Goal: Transaction & Acquisition: Purchase product/service

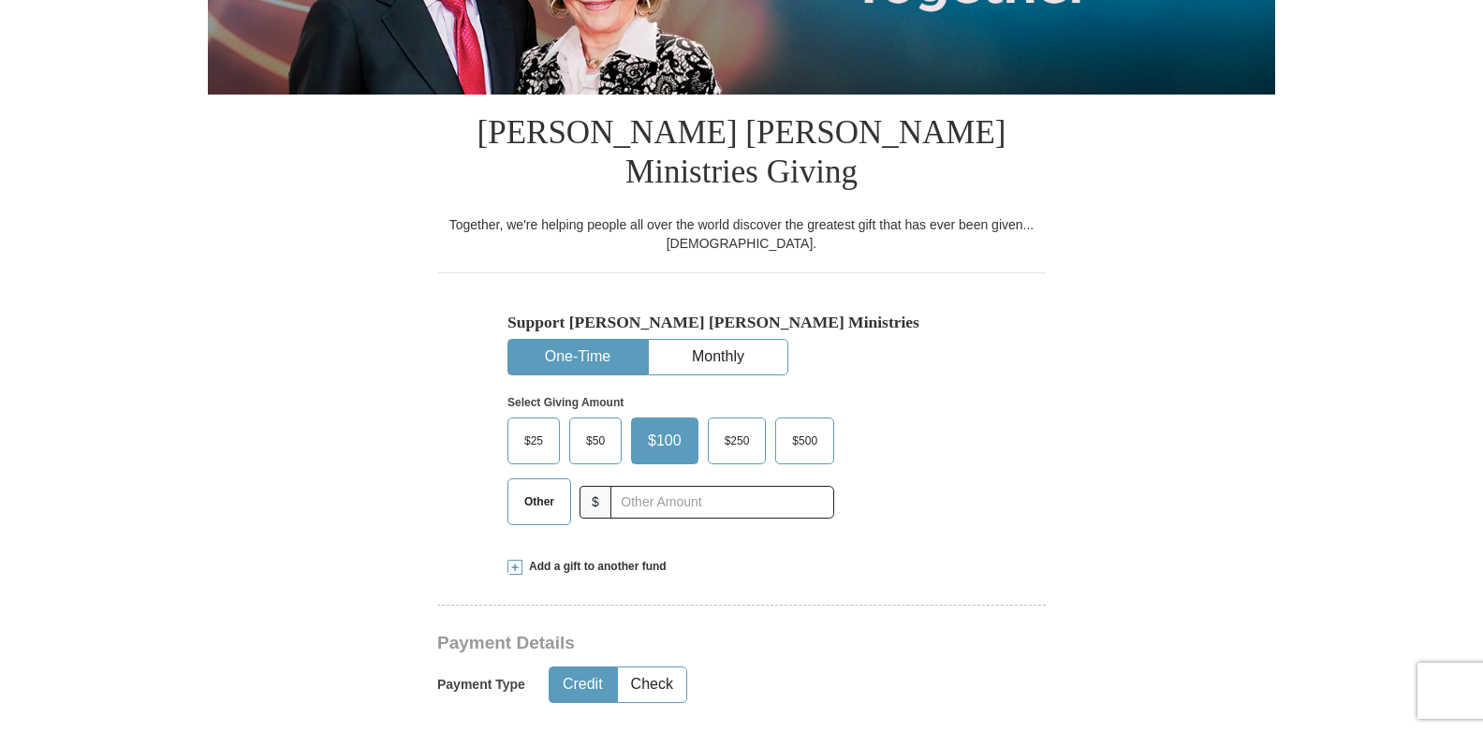
click at [530, 427] on span "$25" at bounding box center [533, 441] width 37 height 28
click at [0, 0] on input "$25" at bounding box center [0, 0] width 0 height 0
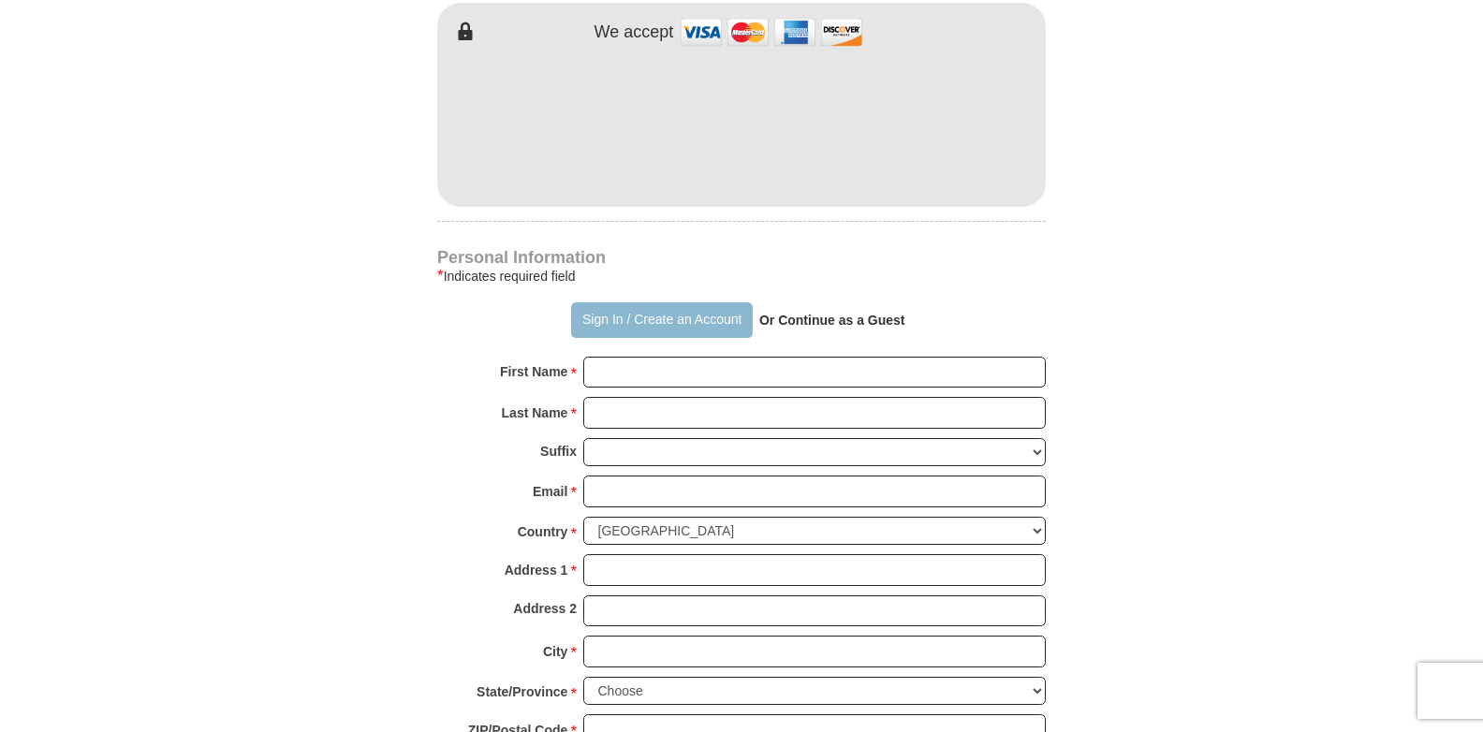
scroll to position [1123, 0]
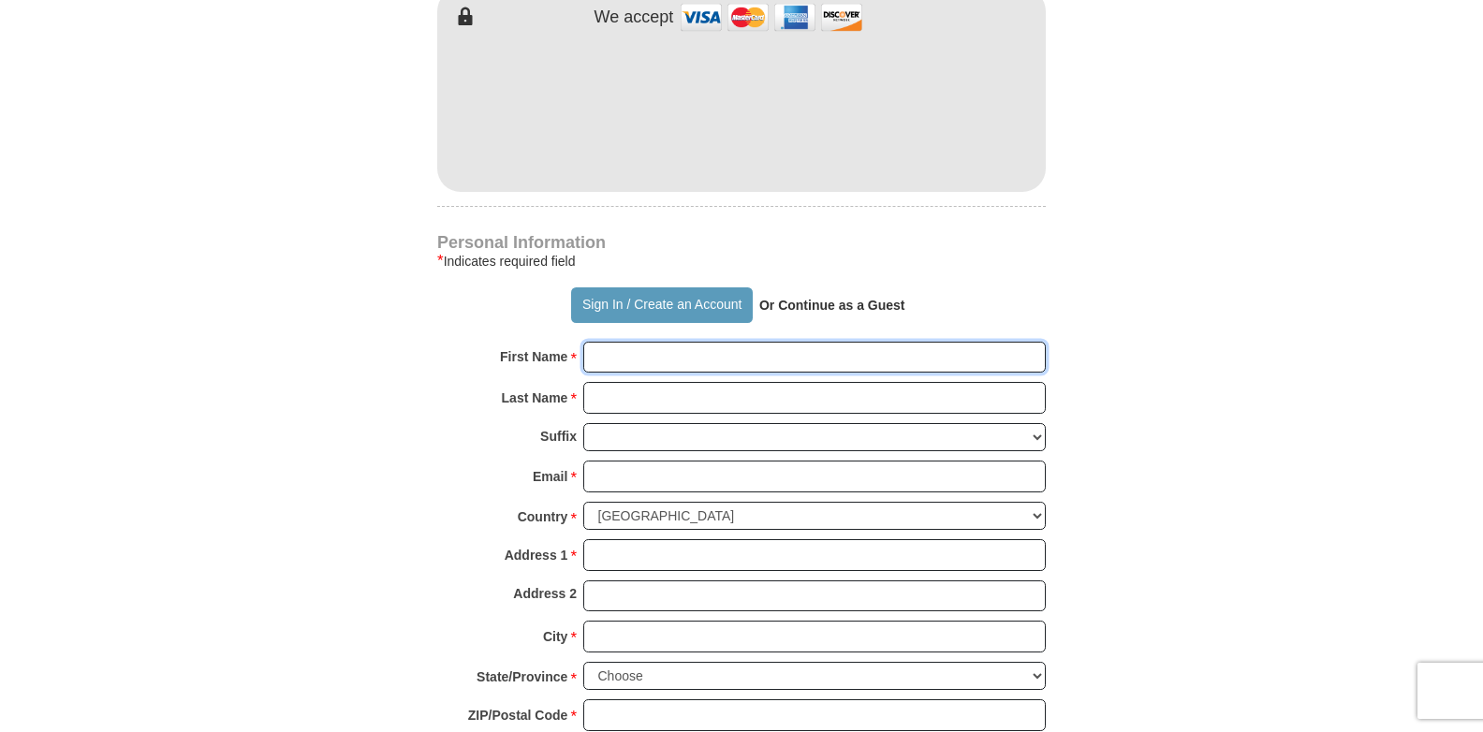
click at [634, 342] on input "First Name *" at bounding box center [814, 358] width 462 height 32
type input "[PERSON_NAME], E"
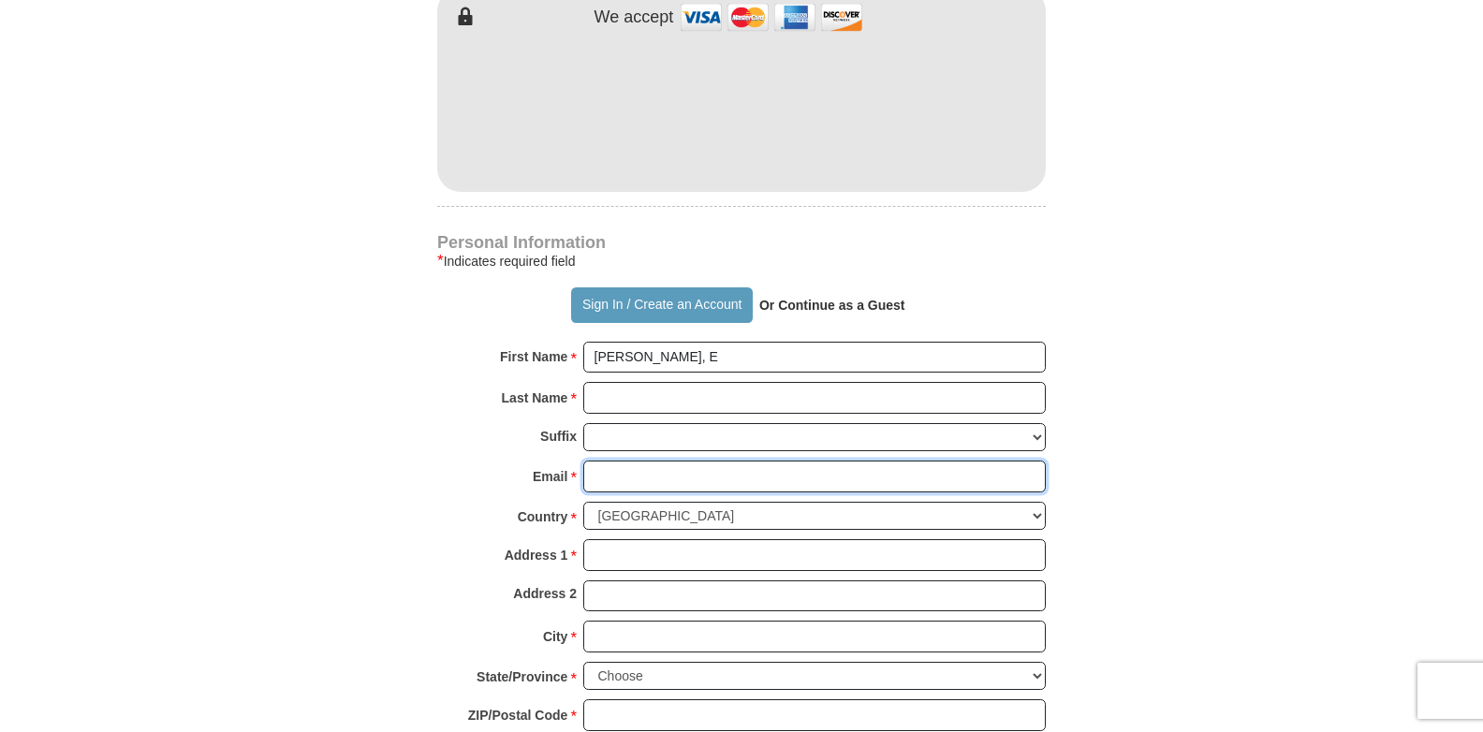
type input "[EMAIL_ADDRESS][DOMAIN_NAME]"
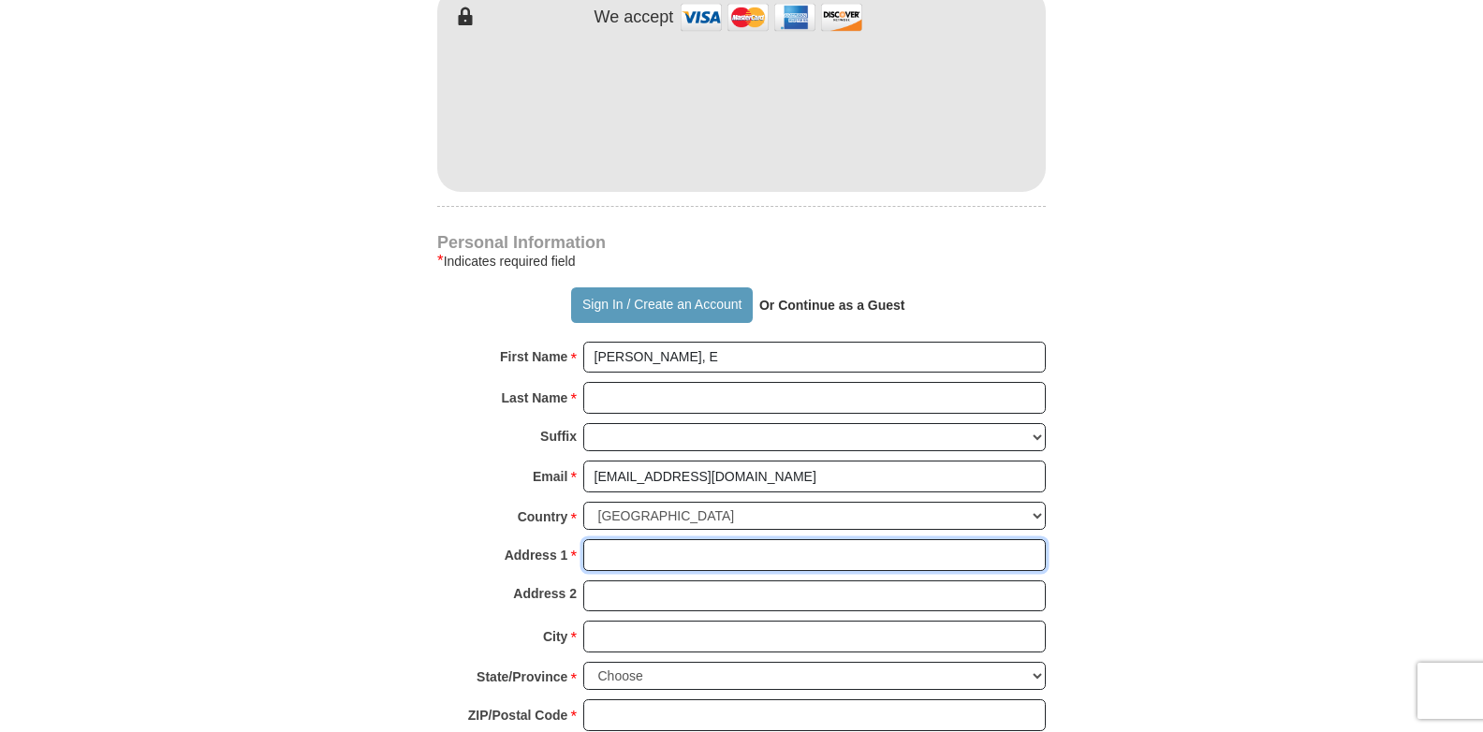
type input "[STREET_ADDRESS][PERSON_NAME]"
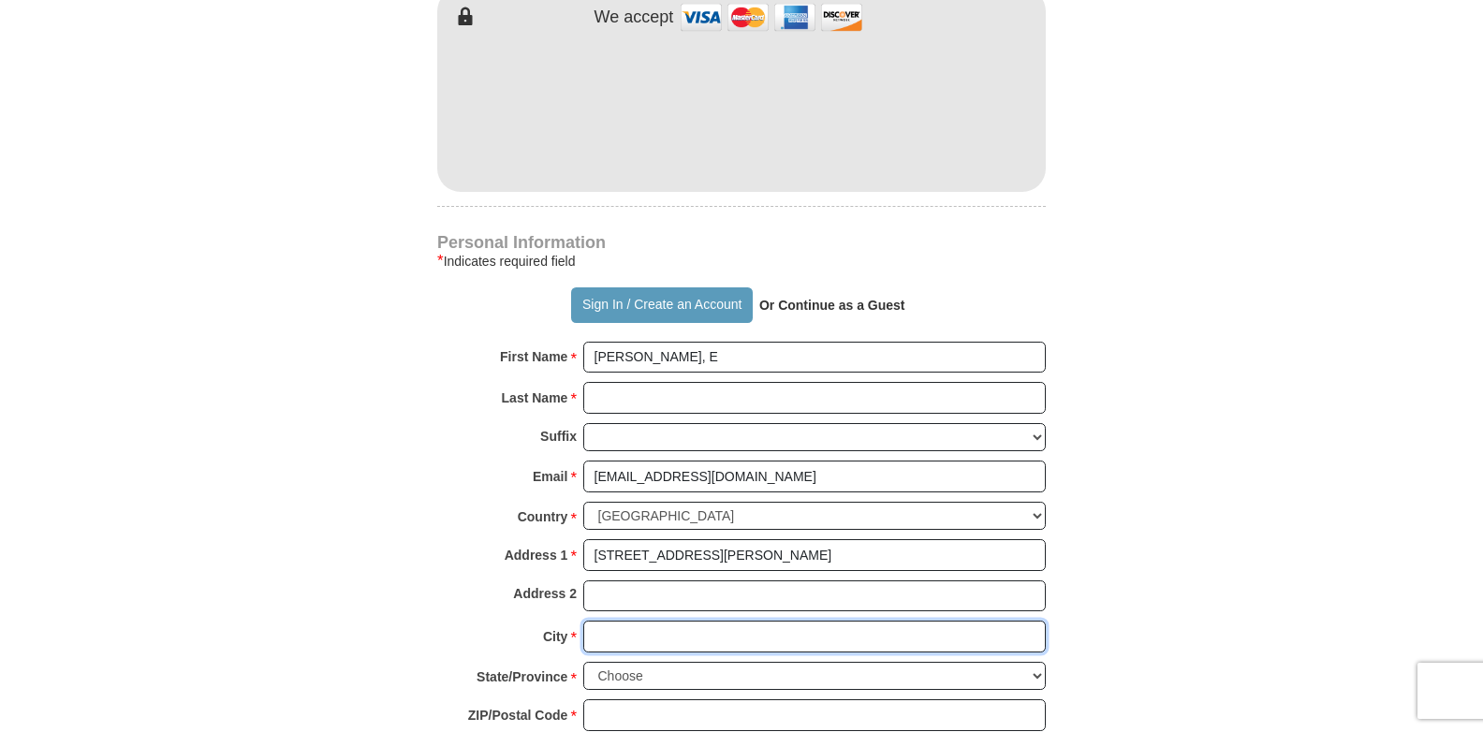
type input "[GEOGRAPHIC_DATA]"
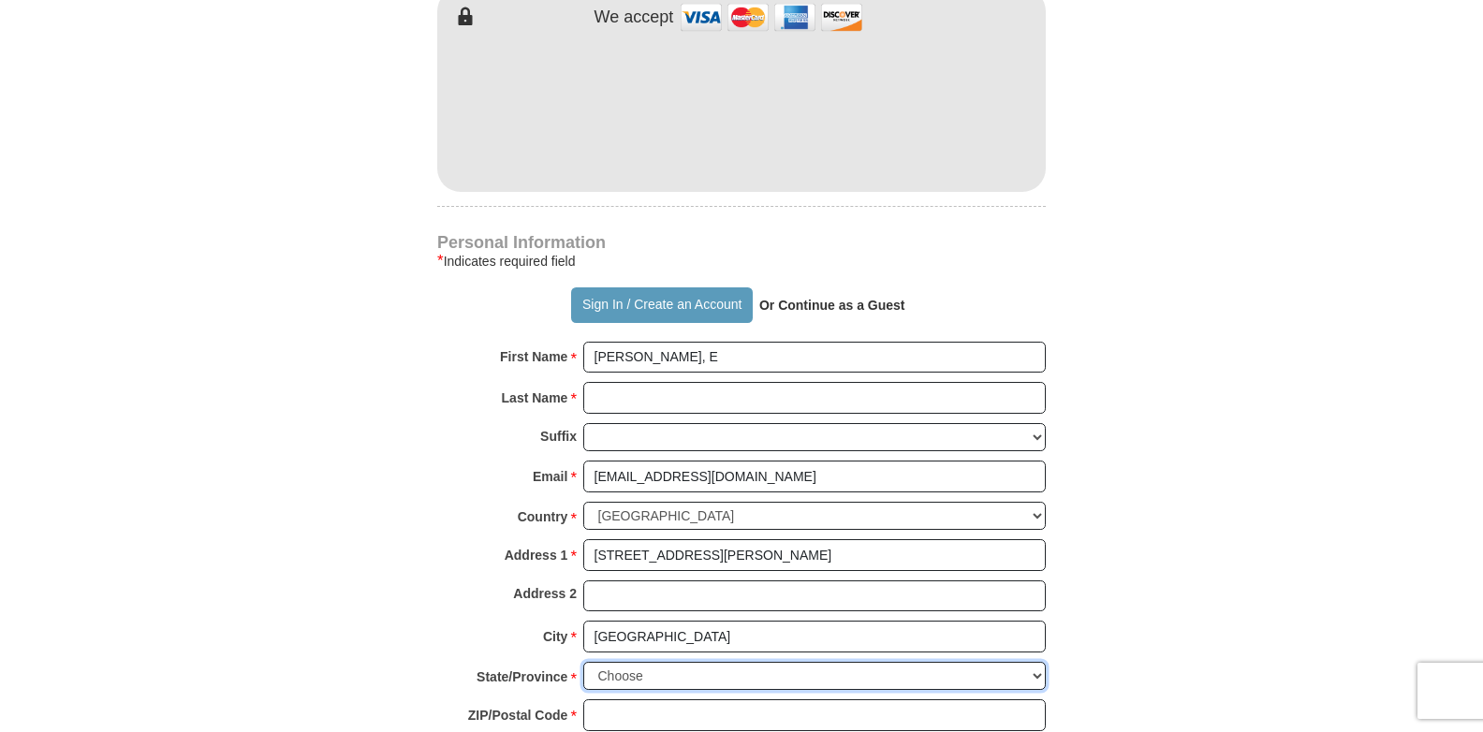
select select "CA"
type input "93065"
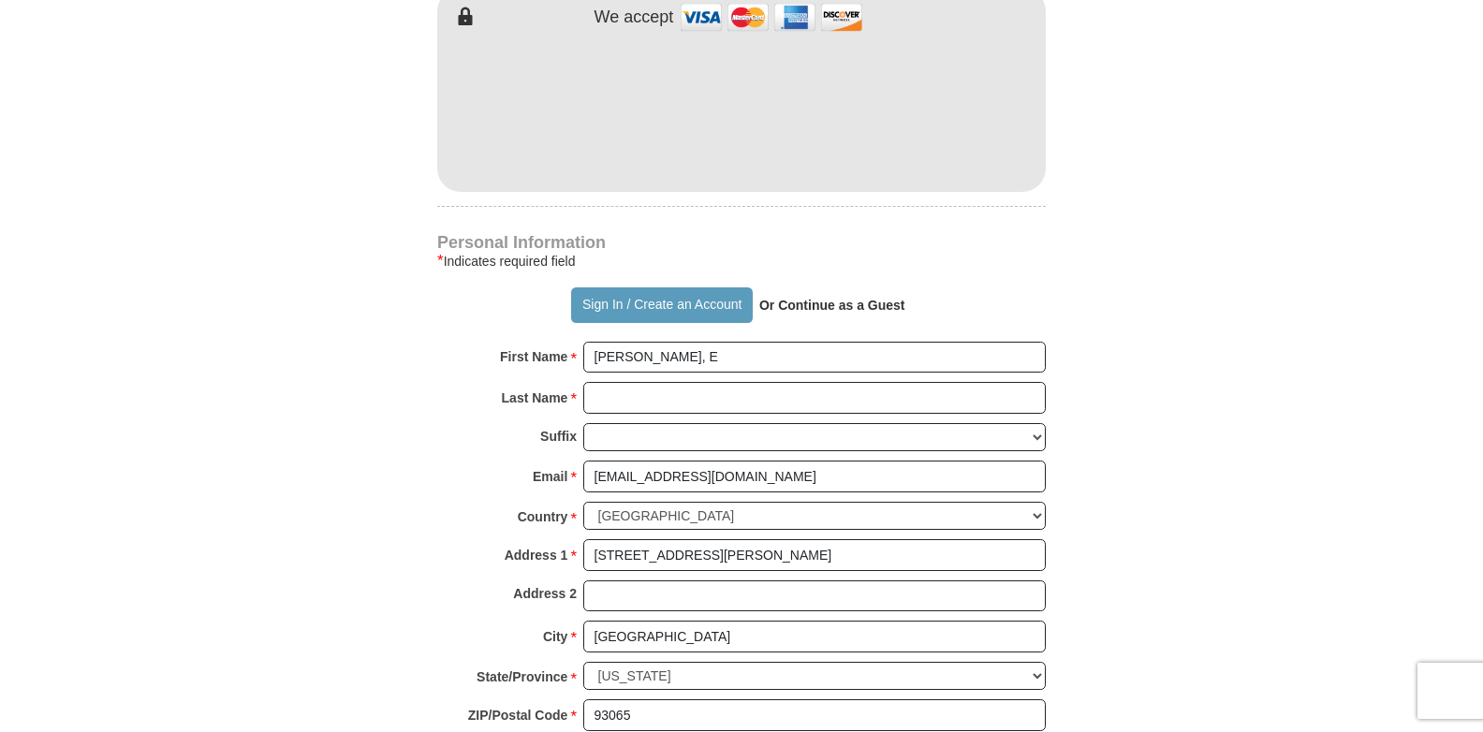
type input "8054284319"
type input "[PERSON_NAME] [PERSON_NAME]"
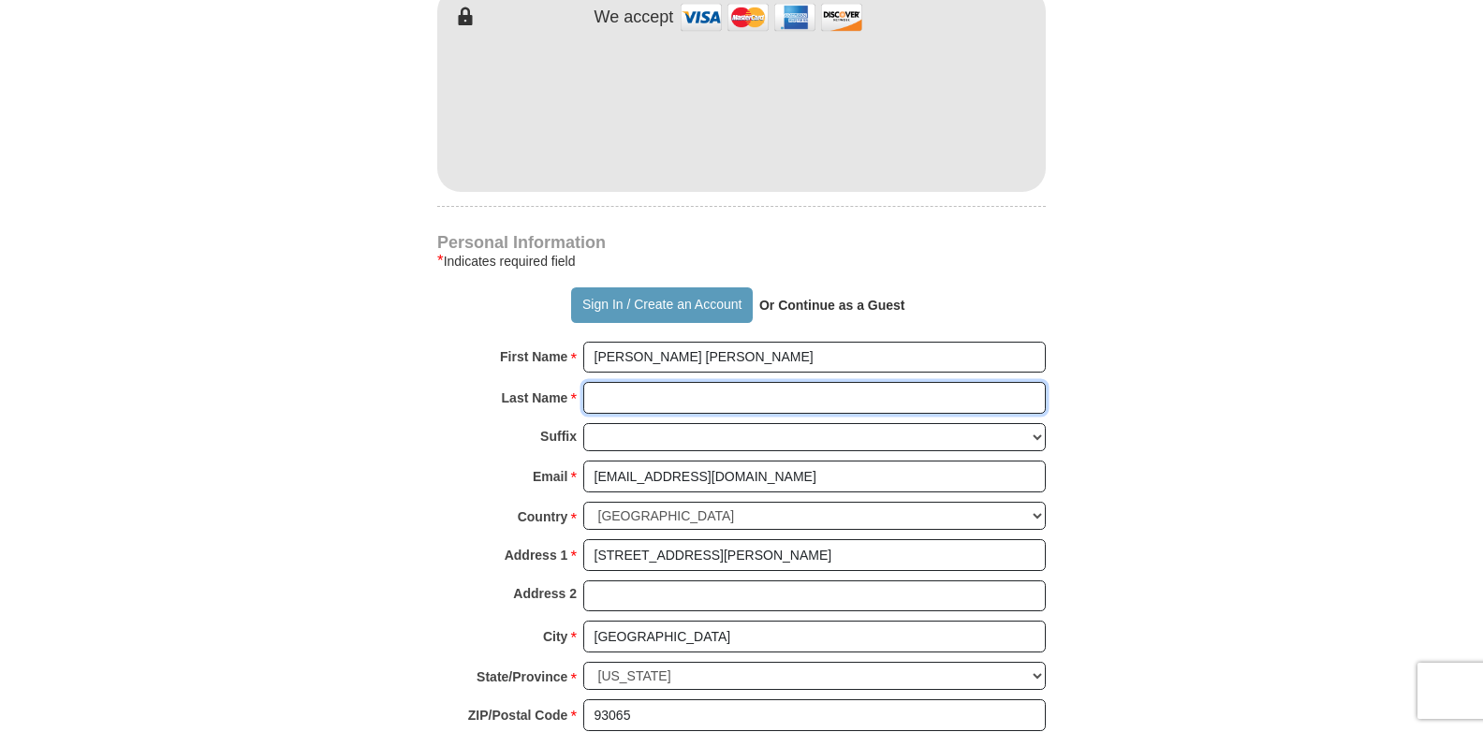
click at [588, 382] on input "Last Name *" at bounding box center [814, 398] width 462 height 32
type input "[PERSON_NAME]"
click at [426, 503] on form "Already have an account? Sign in for faster giving. Don't have an account? Crea…" at bounding box center [741, 126] width 1067 height 2348
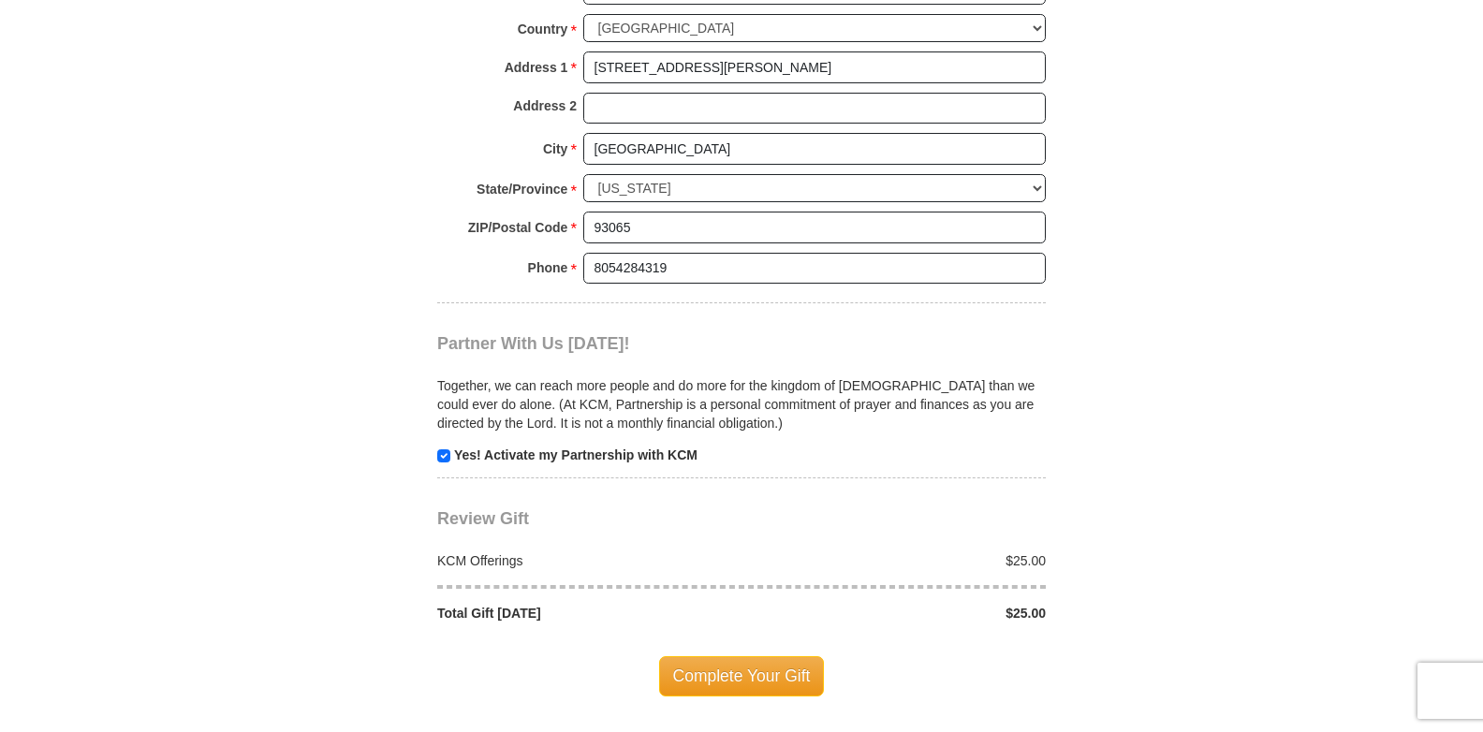
scroll to position [1778, 0]
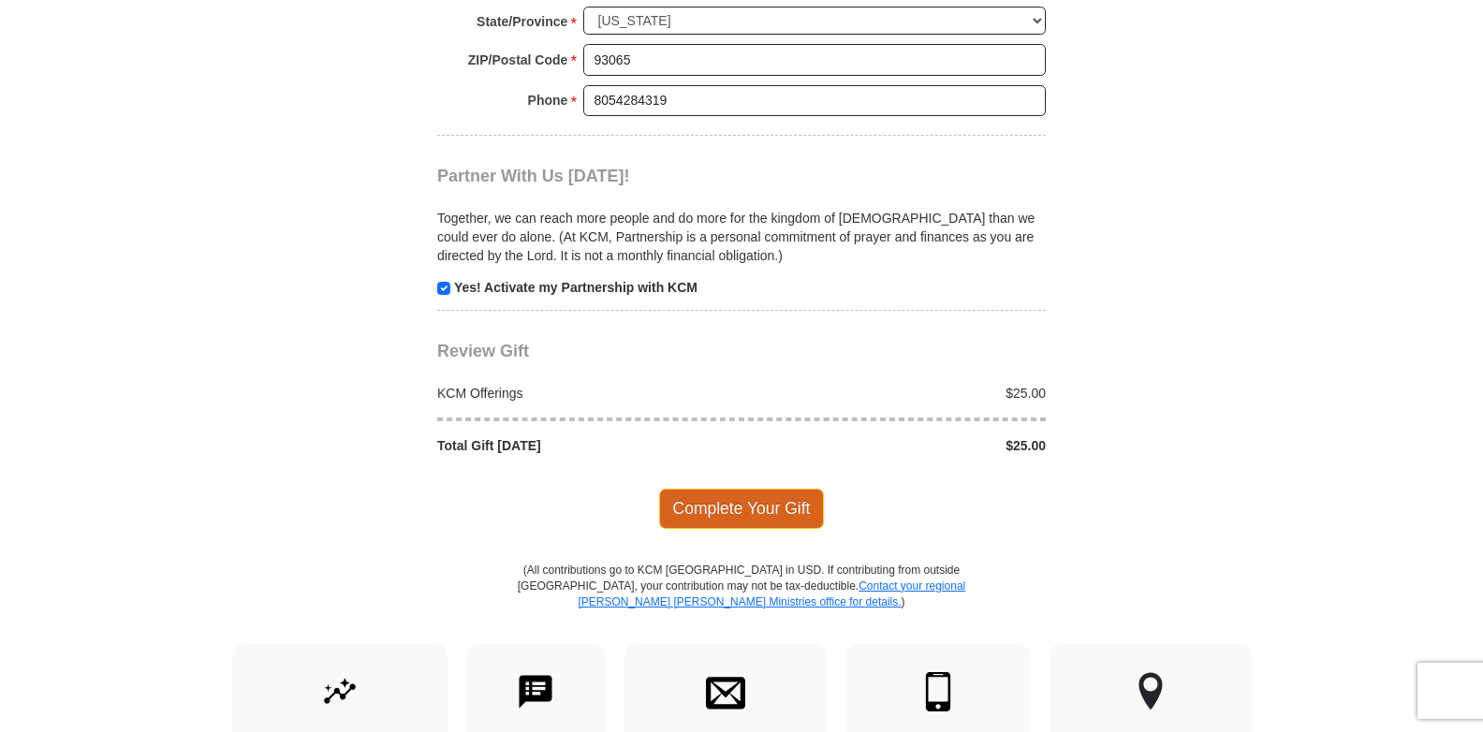
click at [704, 489] on span "Complete Your Gift" at bounding box center [742, 508] width 166 height 39
